Goal: Task Accomplishment & Management: Manage account settings

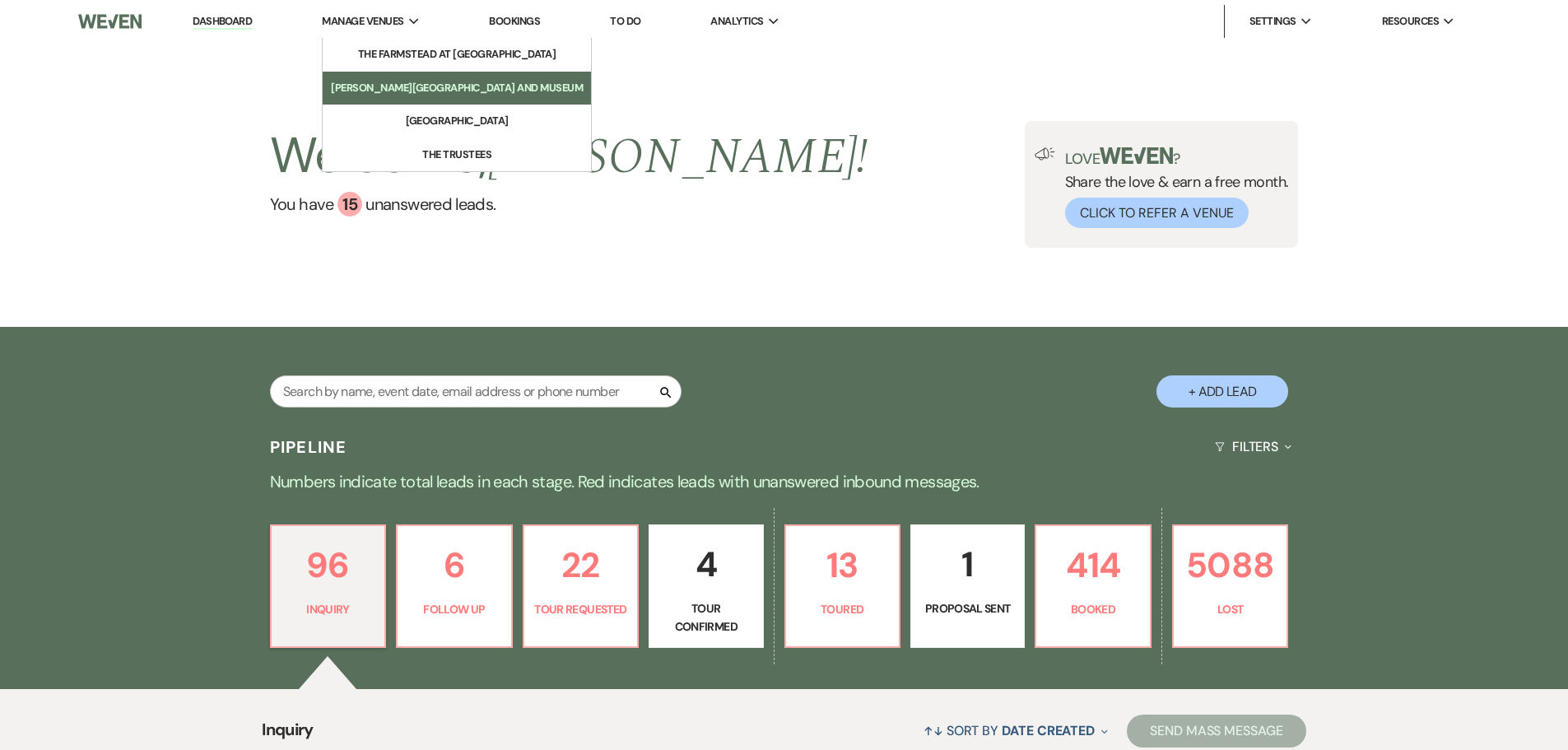
click at [398, 86] on li "[PERSON_NAME][GEOGRAPHIC_DATA] and Museum" at bounding box center [457, 88] width 252 height 17
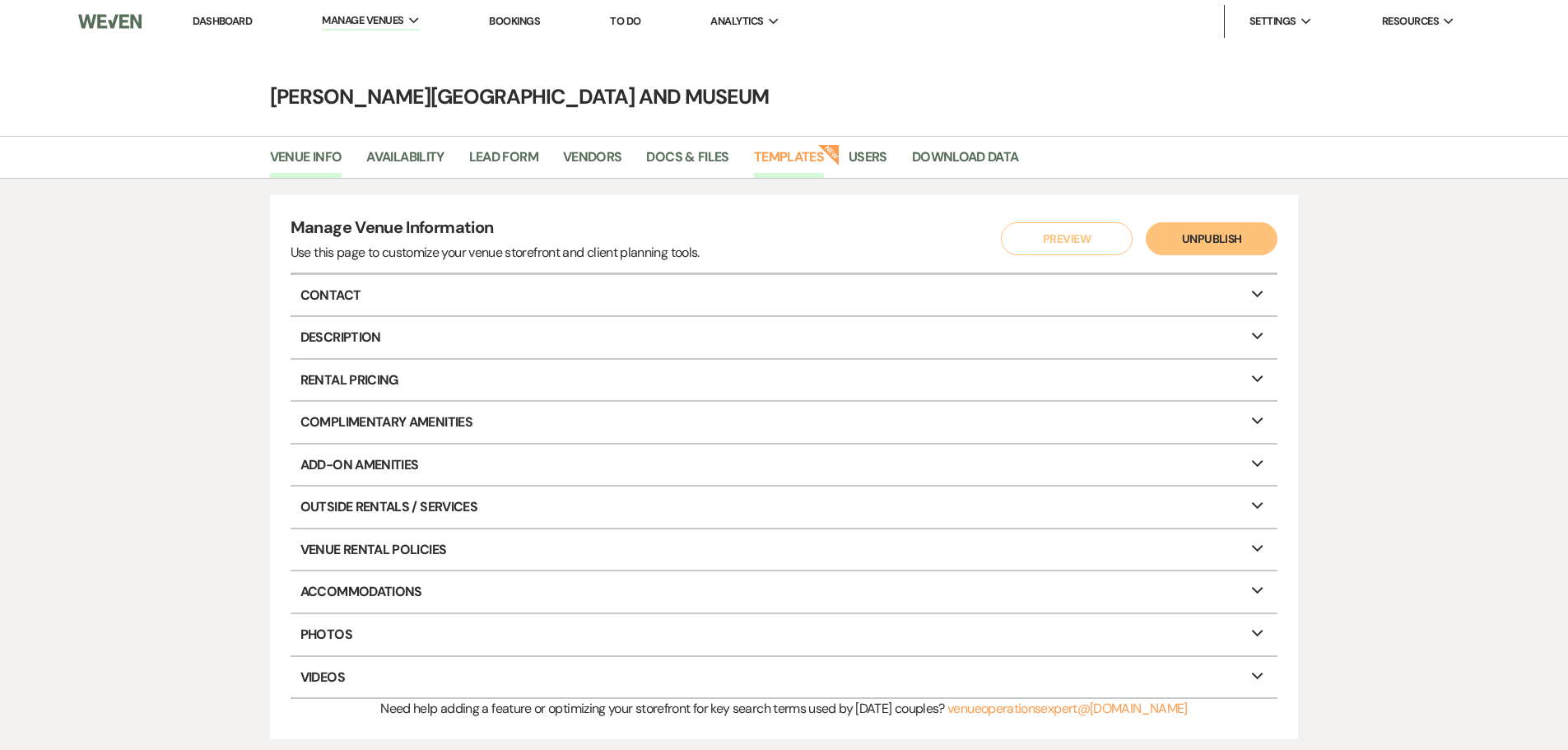
click at [756, 153] on link "Templates" at bounding box center [789, 162] width 70 height 31
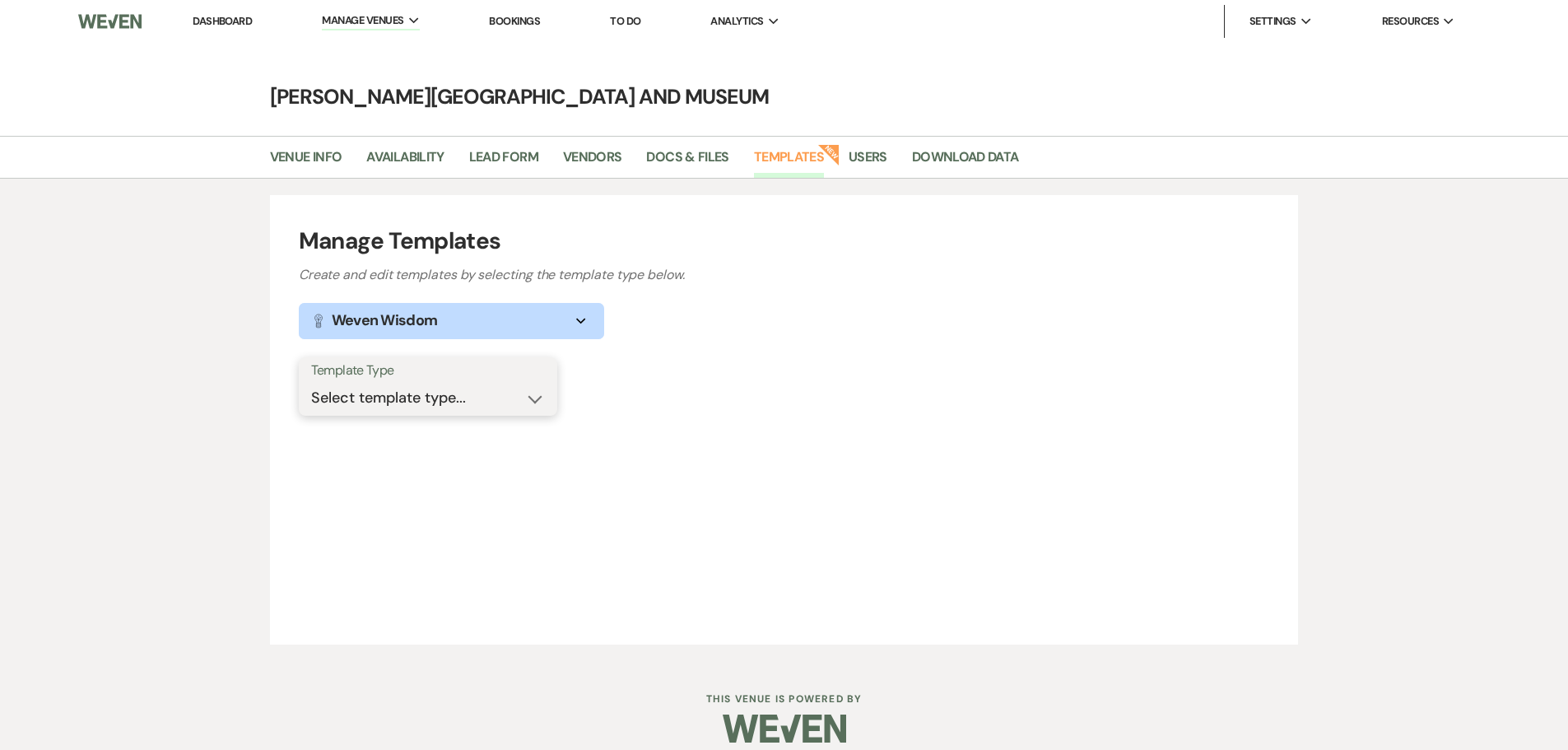
click at [463, 388] on select "Select template type... Task List Message Templates Payment Plan Inventory Item…" at bounding box center [428, 397] width 234 height 32
select select "Message Templates"
click at [311, 382] on select "Select template type... Task List Message Templates Payment Plan Inventory Item…" at bounding box center [428, 397] width 234 height 32
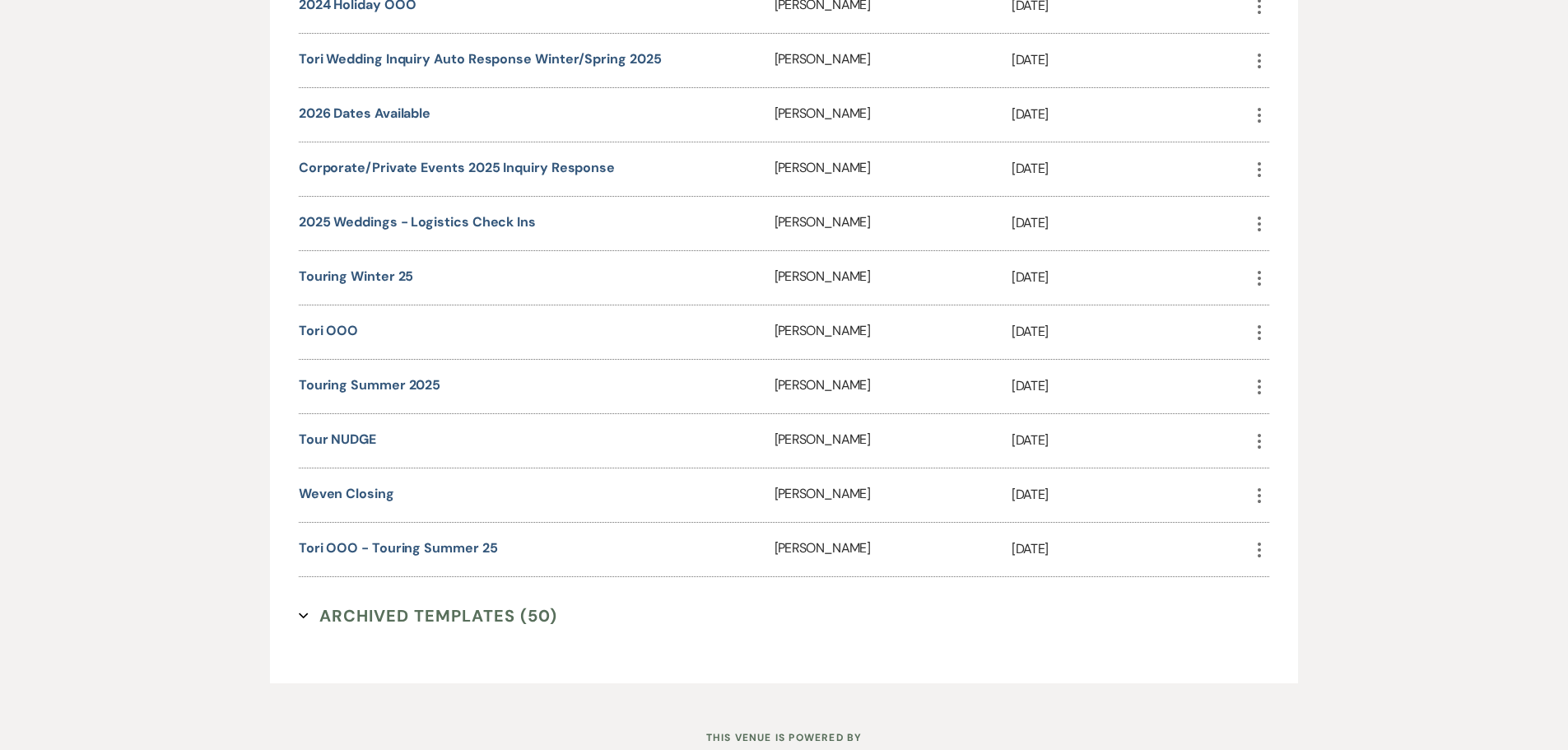
scroll to position [1993, 0]
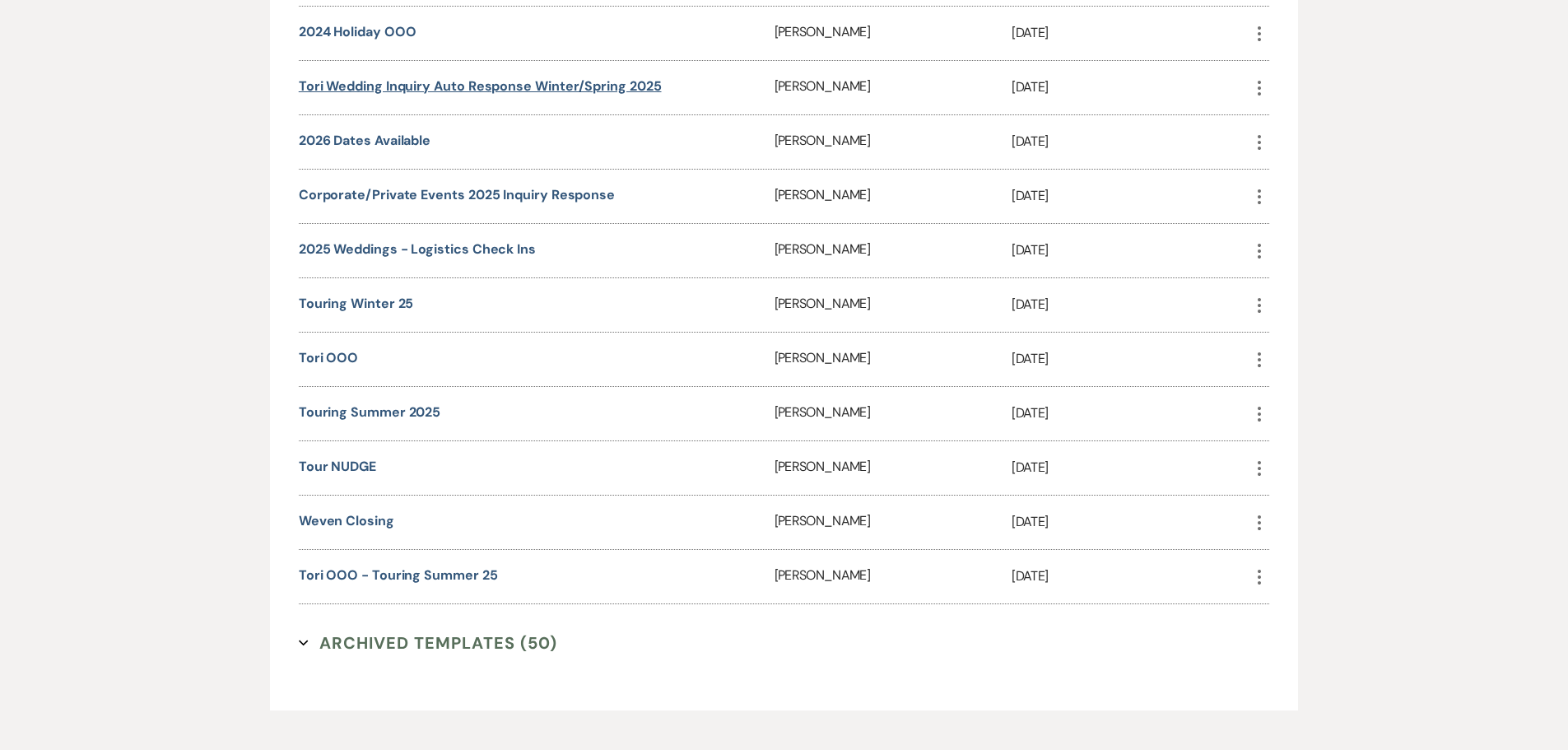
click at [495, 84] on link "Tori Wedding Inquiry Auto Response Winter/Spring 2025" at bounding box center [481, 85] width 363 height 17
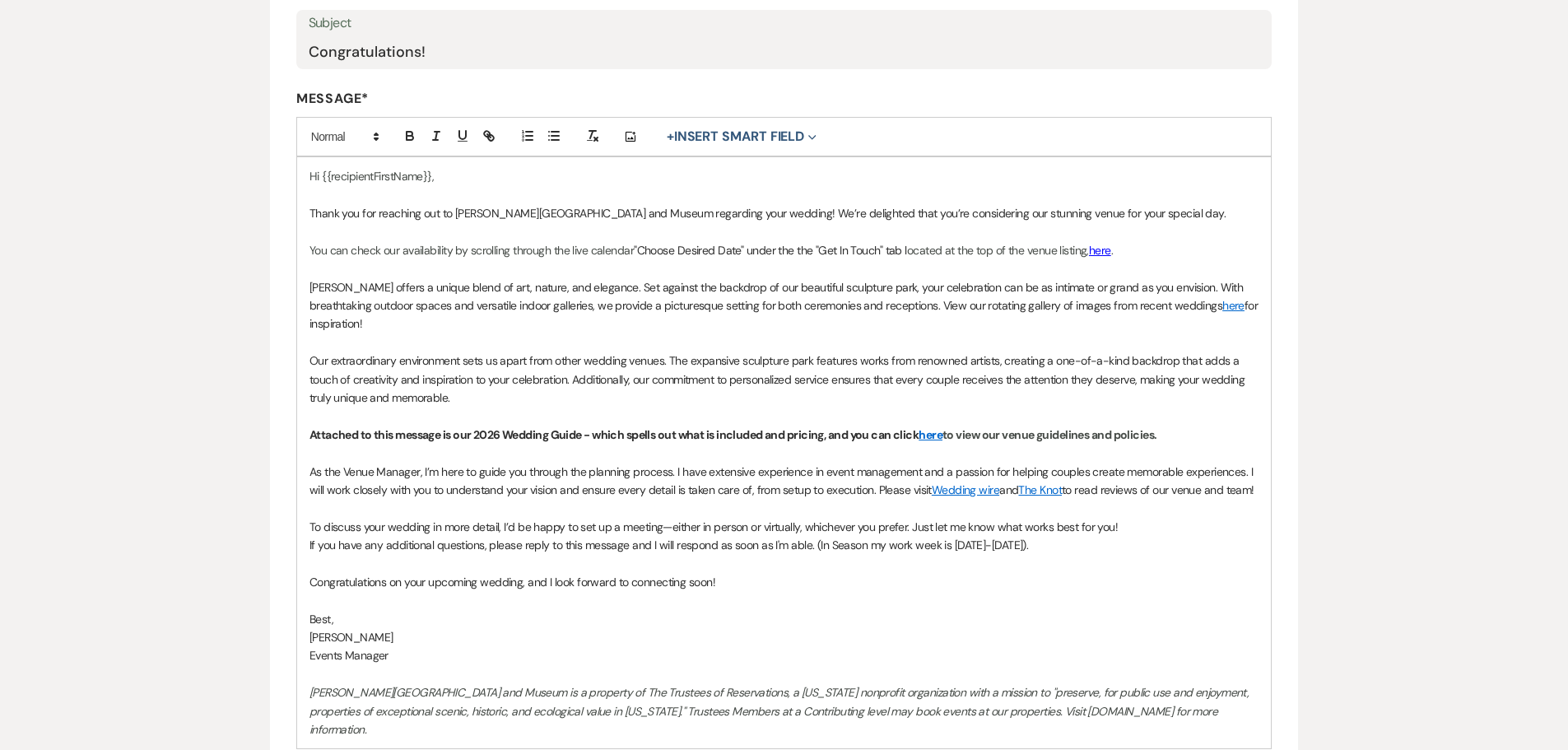
scroll to position [412, 0]
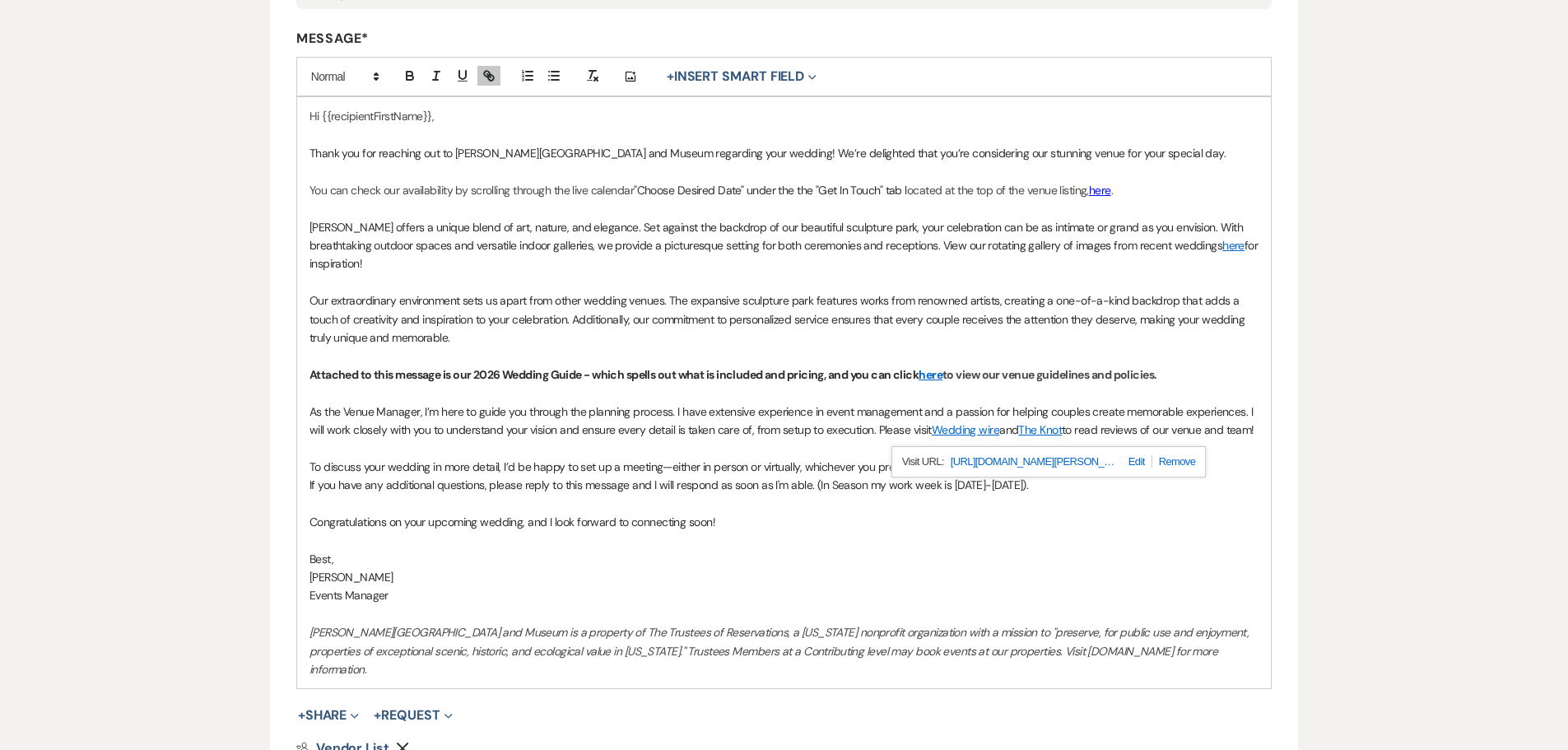
drag, startPoint x: 1055, startPoint y: 427, endPoint x: 964, endPoint y: 472, distance: 101.5
click at [964, 472] on link "[URL][DOMAIN_NAME][PERSON_NAME]" at bounding box center [1032, 462] width 164 height 21
